Goal: Information Seeking & Learning: Learn about a topic

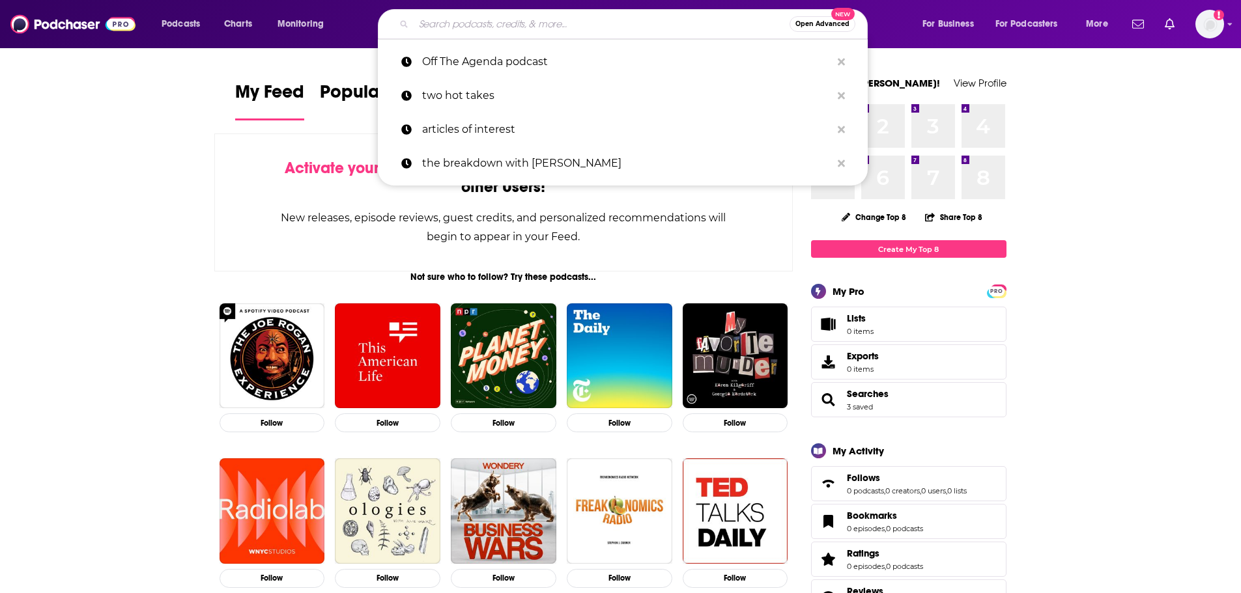
click at [522, 25] on input "Search podcasts, credits, & more..." at bounding box center [602, 24] width 376 height 21
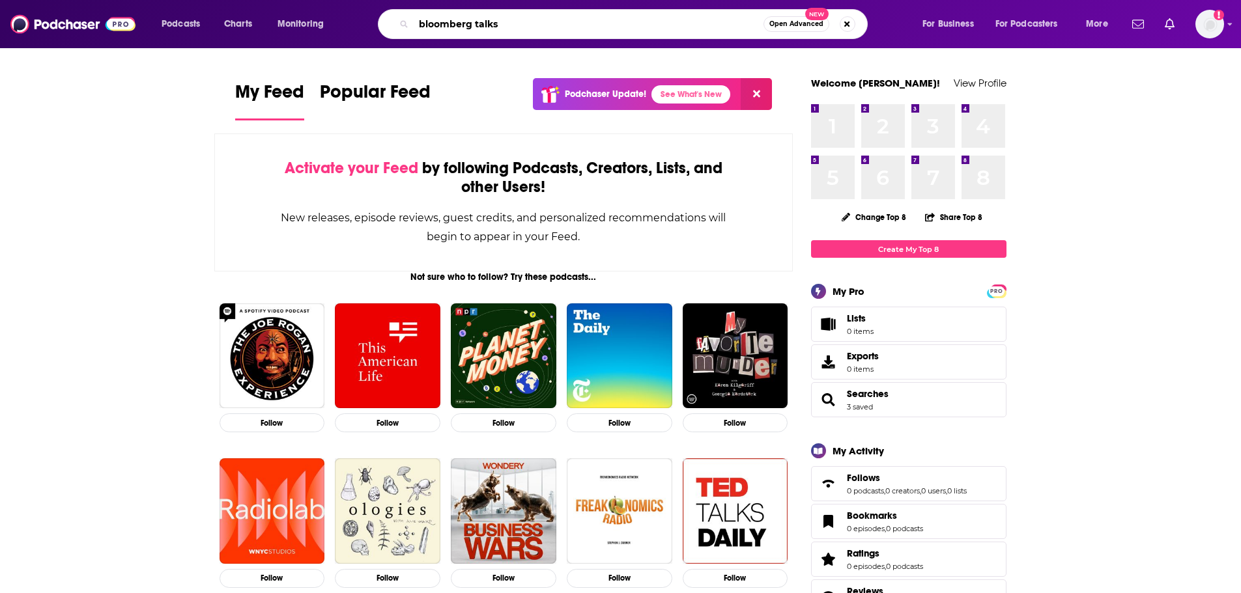
type input "bloomberg talks"
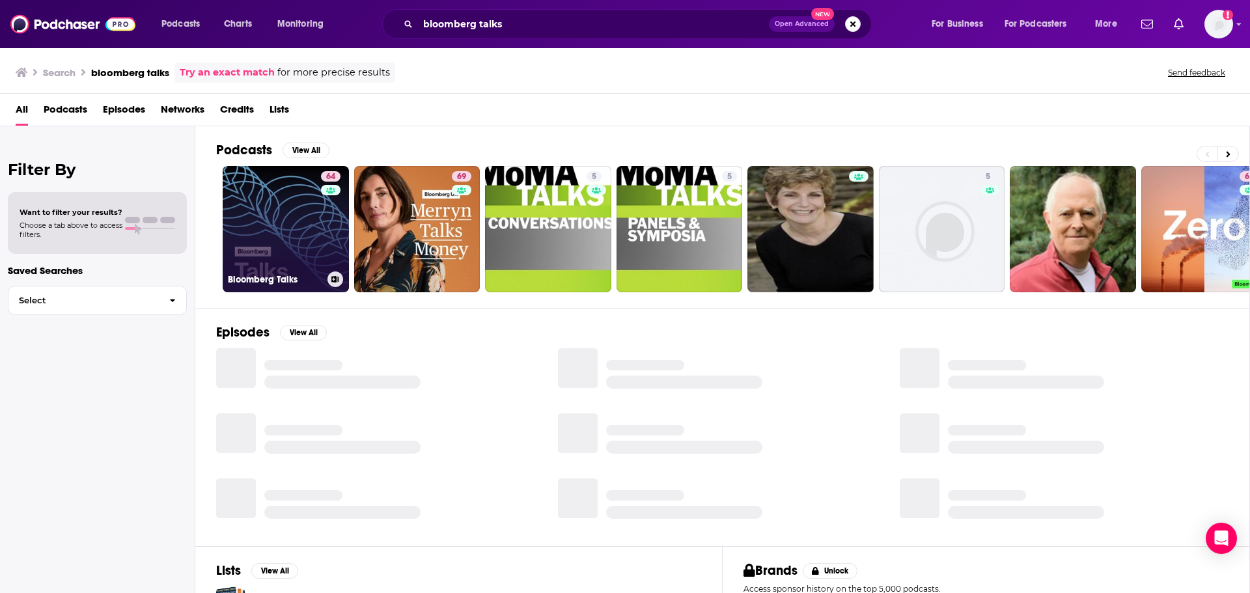
click at [278, 219] on link "64 Bloomberg Talks" at bounding box center [286, 229] width 126 height 126
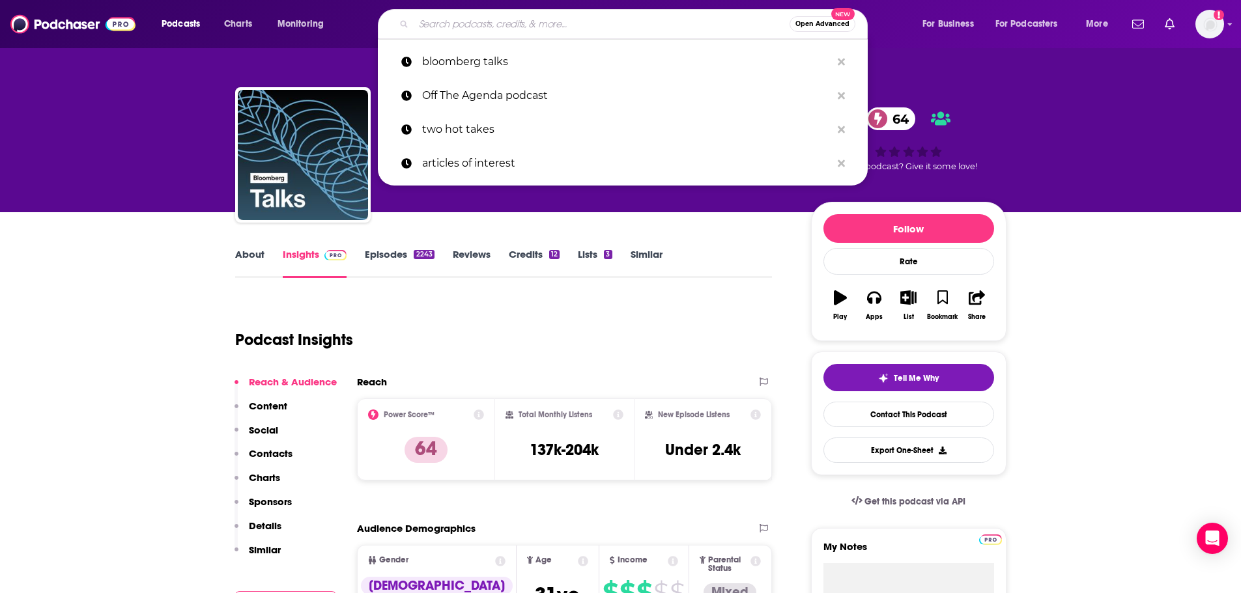
click at [464, 24] on input "Search podcasts, credits, & more..." at bounding box center [602, 24] width 376 height 21
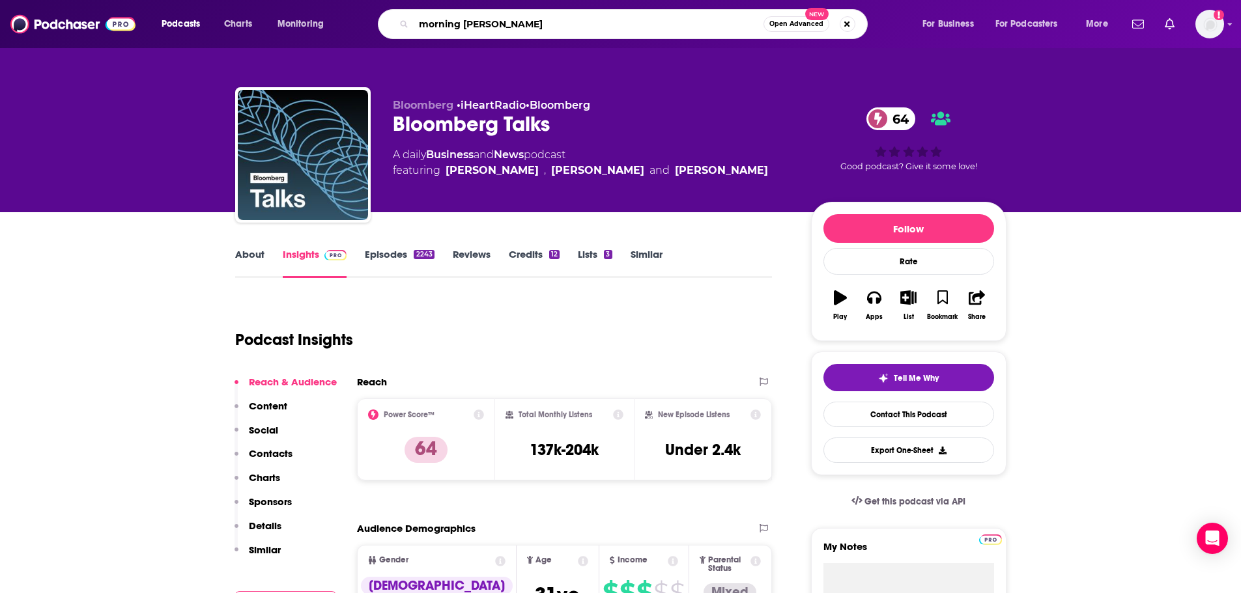
type input "morning brew daily"
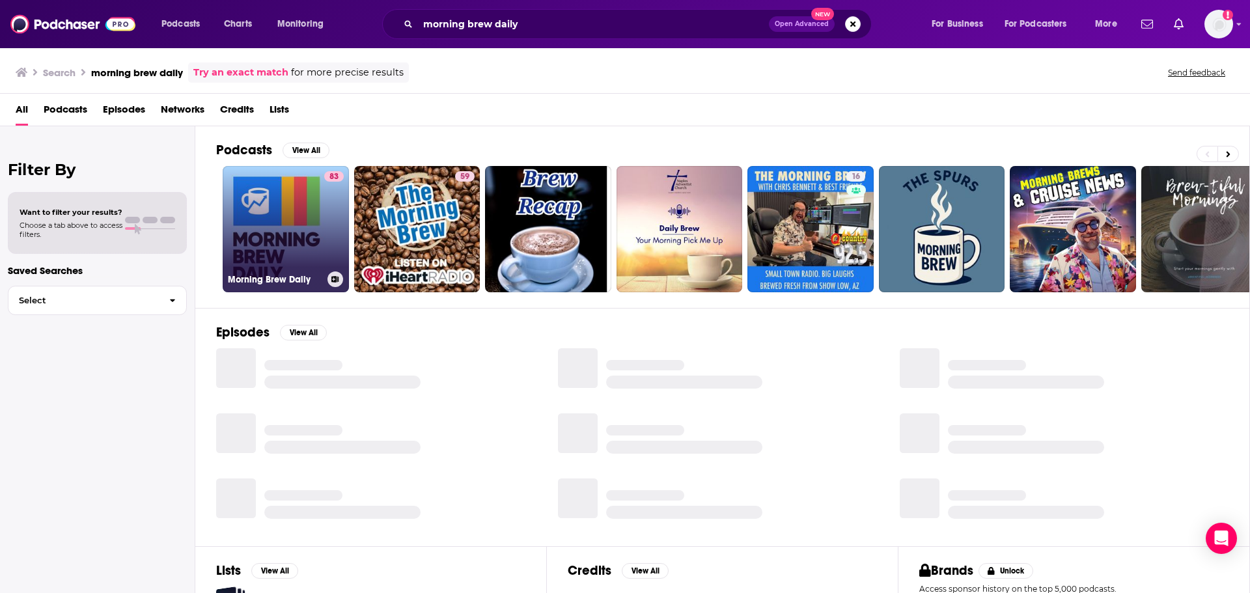
click at [275, 214] on link "83 Morning Brew Daily" at bounding box center [286, 229] width 126 height 126
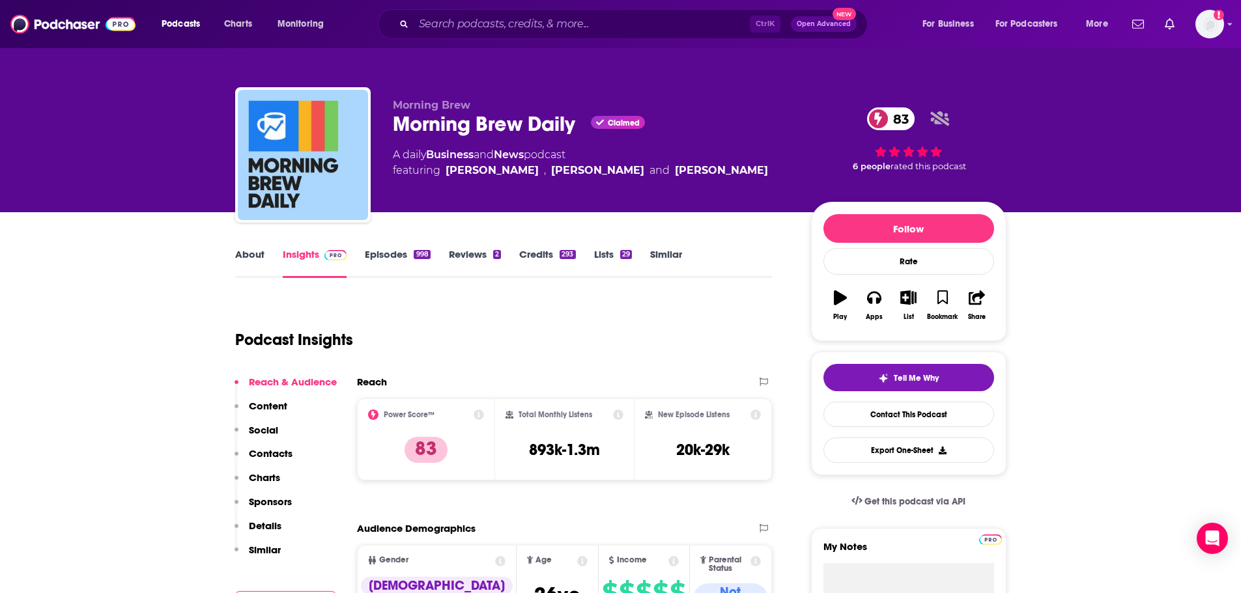
click at [502, 13] on div "Ctrl K Open Advanced New" at bounding box center [623, 24] width 490 height 30
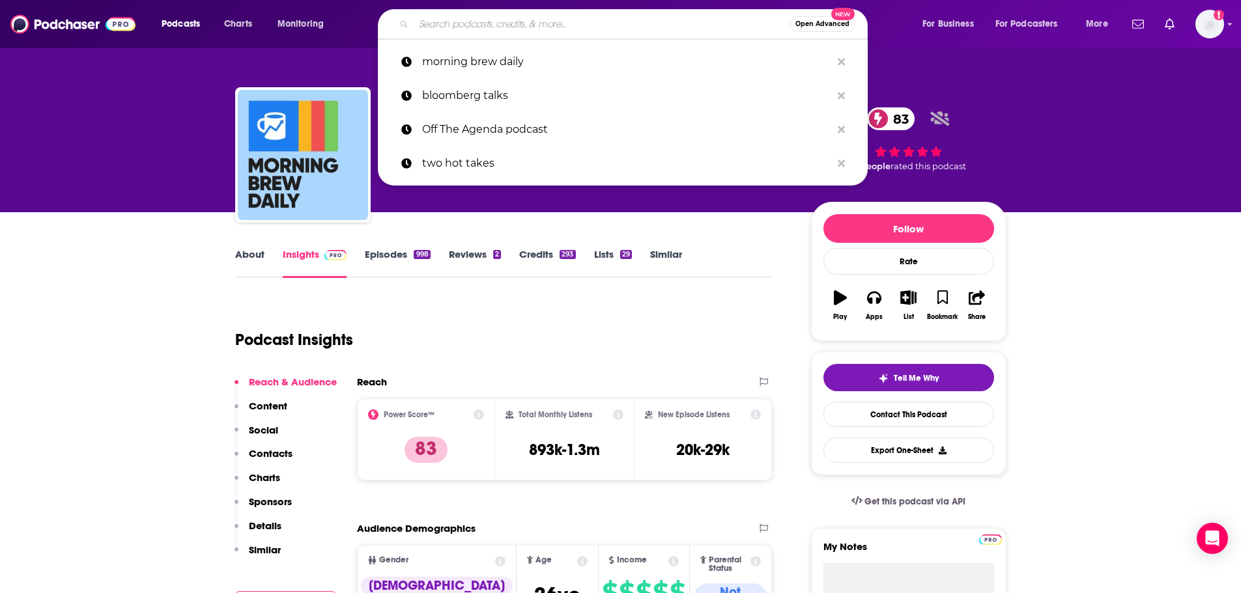
click at [502, 23] on input "Search podcasts, credits, & more..." at bounding box center [602, 24] width 376 height 21
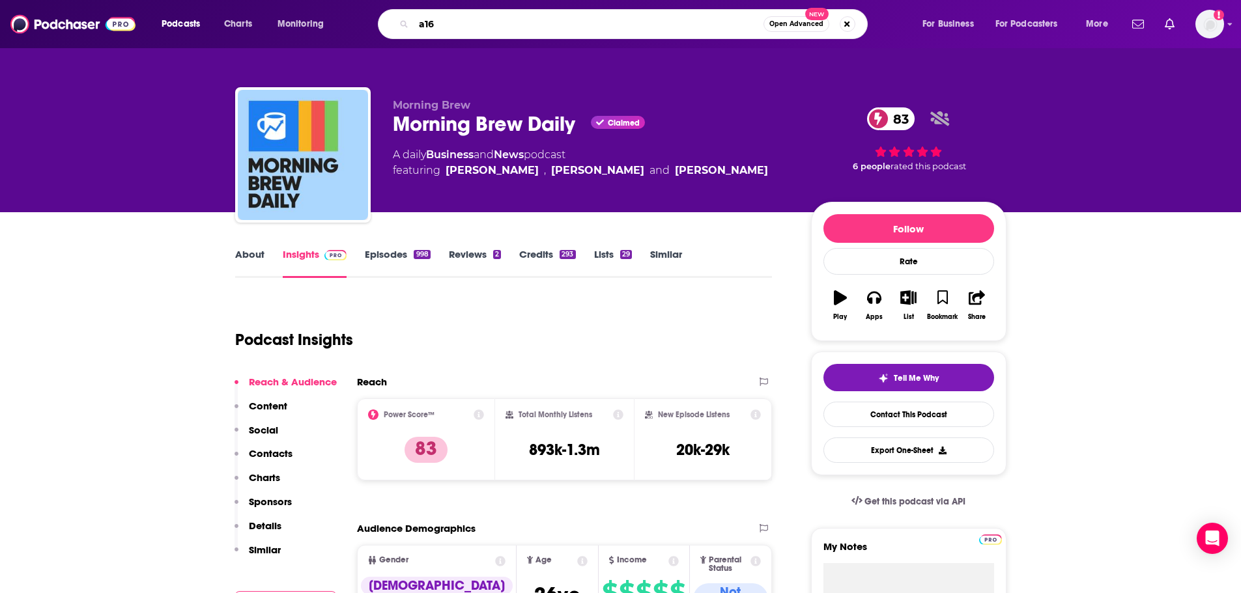
type input "a16z"
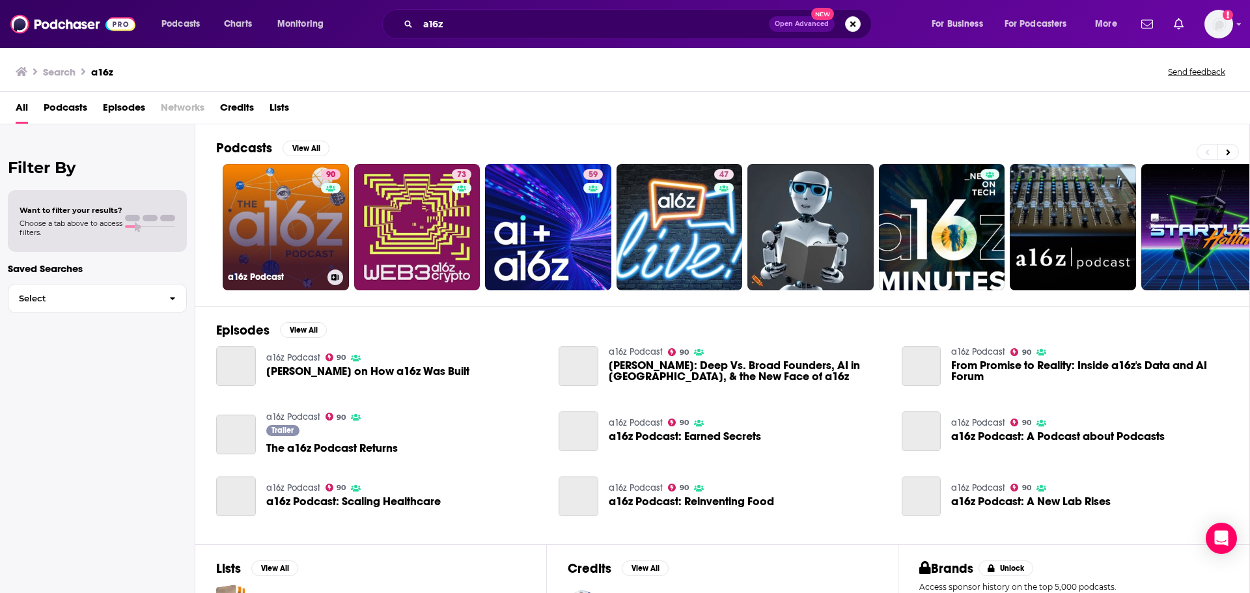
click at [306, 214] on link "90 a16z Podcast" at bounding box center [286, 227] width 126 height 126
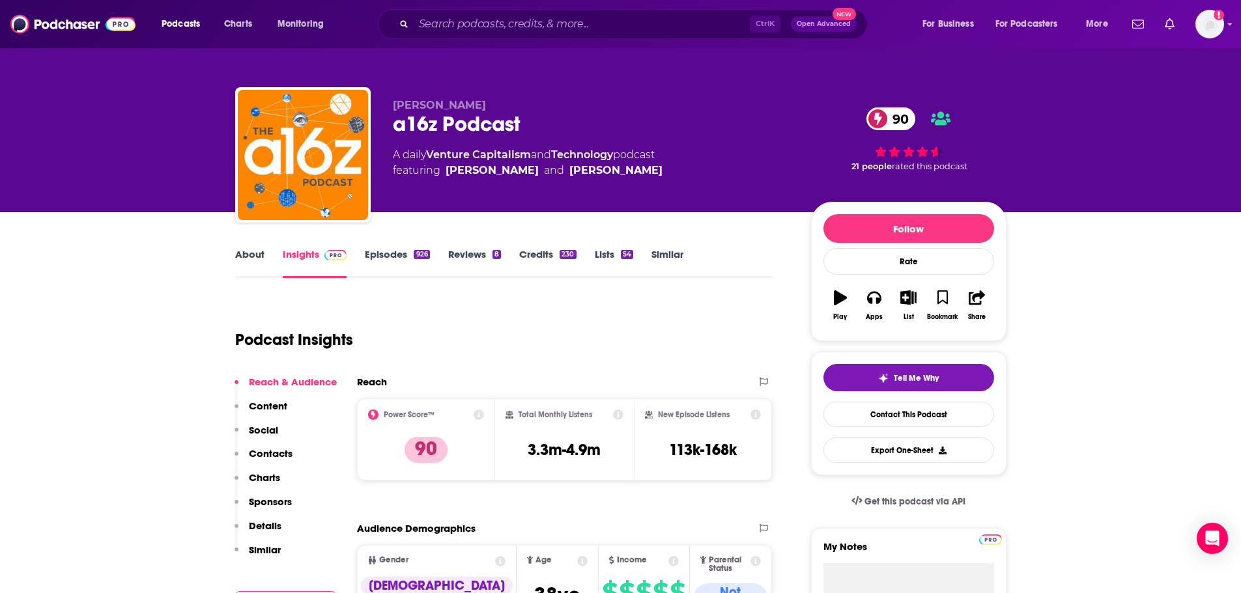
scroll to position [51, 0]
